Goal: Check status: Check status

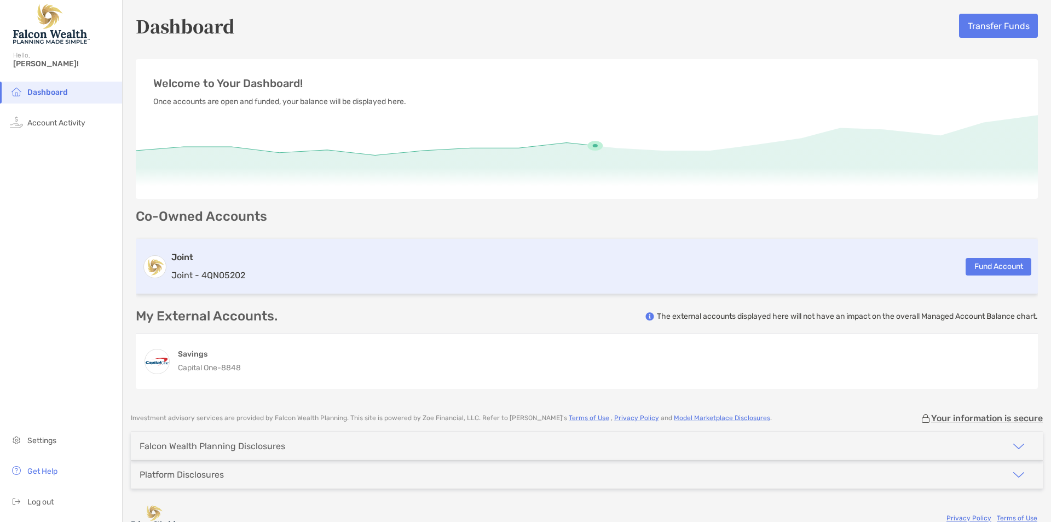
click at [247, 270] on div "Joint Joint - 4QN05202 Fund Account" at bounding box center [587, 266] width 902 height 55
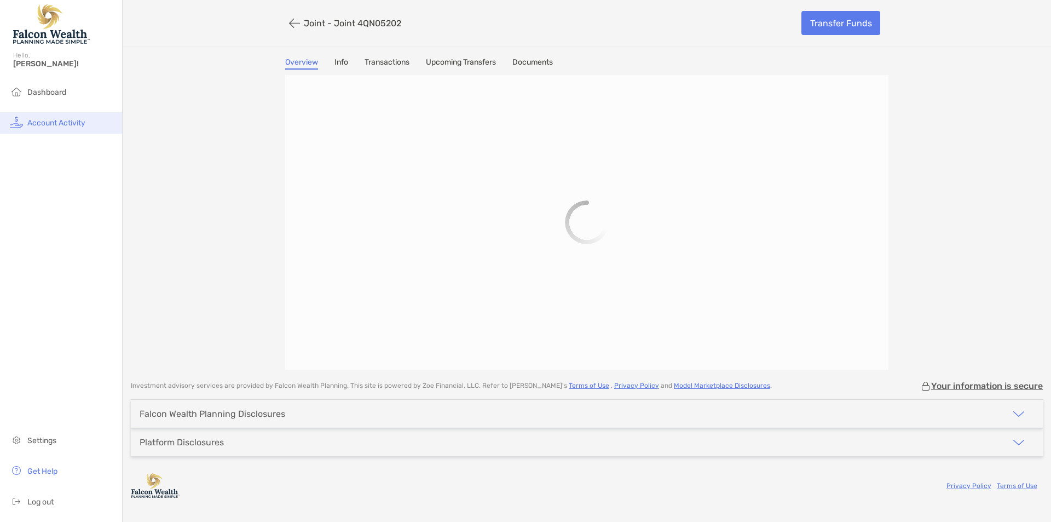
click at [30, 119] on span "Account Activity" at bounding box center [56, 122] width 58 height 9
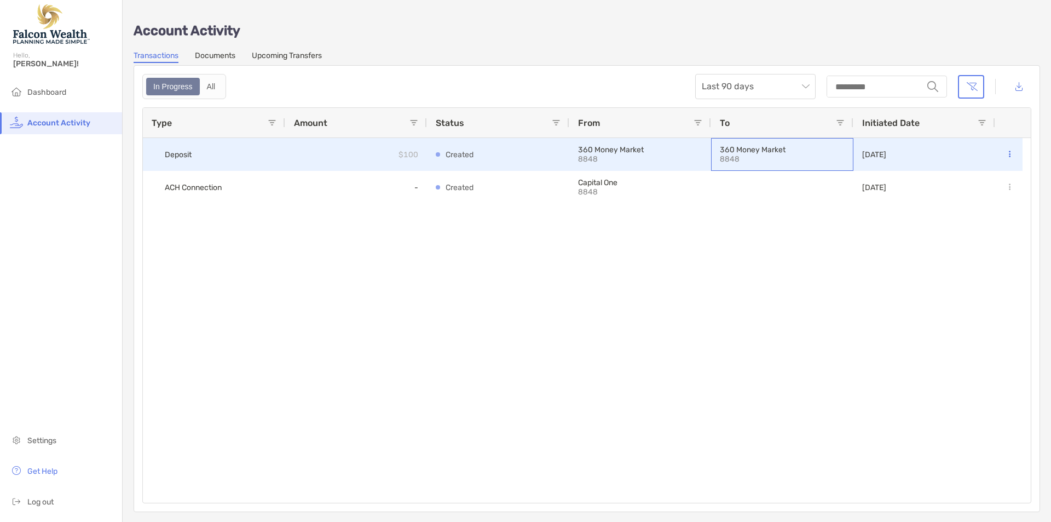
click at [729, 160] on p "8848" at bounding box center [758, 158] width 77 height 9
